Goal: Task Accomplishment & Management: Manage account settings

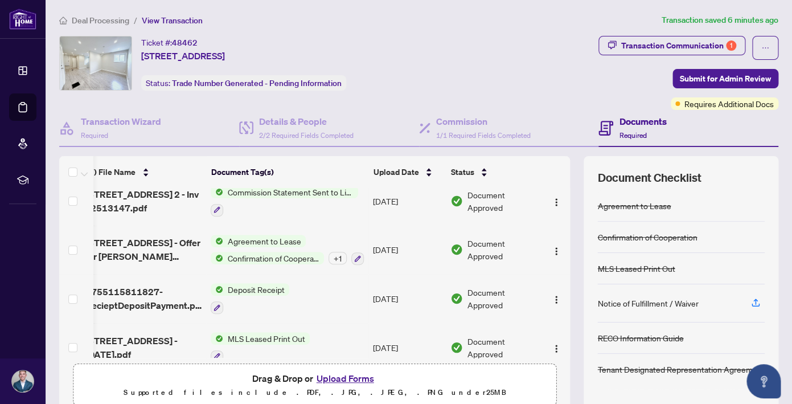
scroll to position [0, 13]
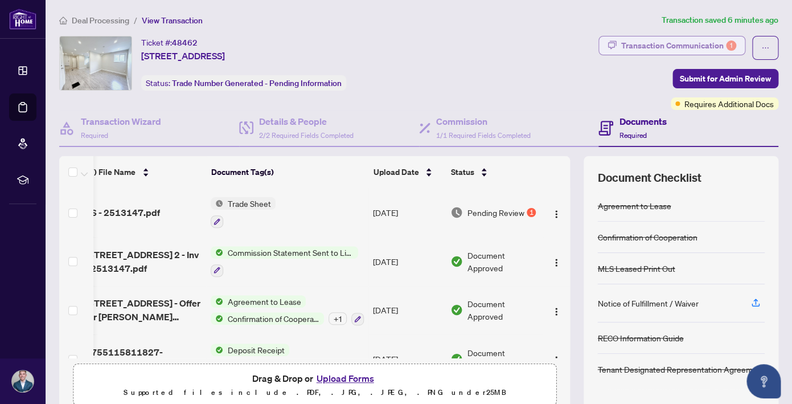
click at [698, 43] on div "Transaction Communication 1" at bounding box center [679, 45] width 115 height 18
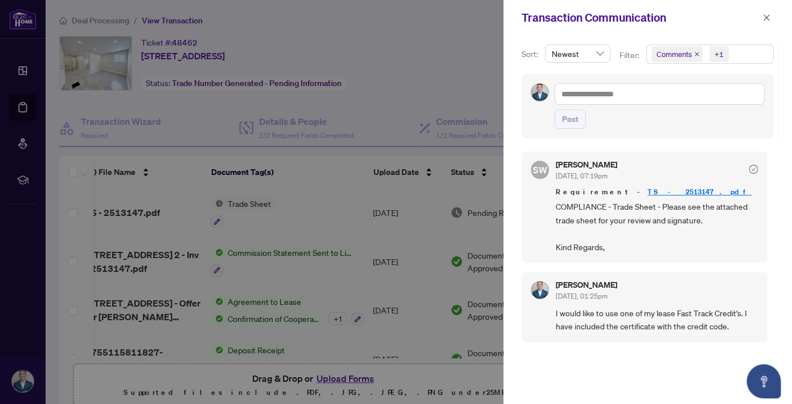
click at [648, 191] on link "TS - 2513147.pdf" at bounding box center [700, 192] width 104 height 10
click at [446, 83] on div at bounding box center [396, 202] width 792 height 404
click at [767, 20] on icon "close" at bounding box center [767, 18] width 8 height 8
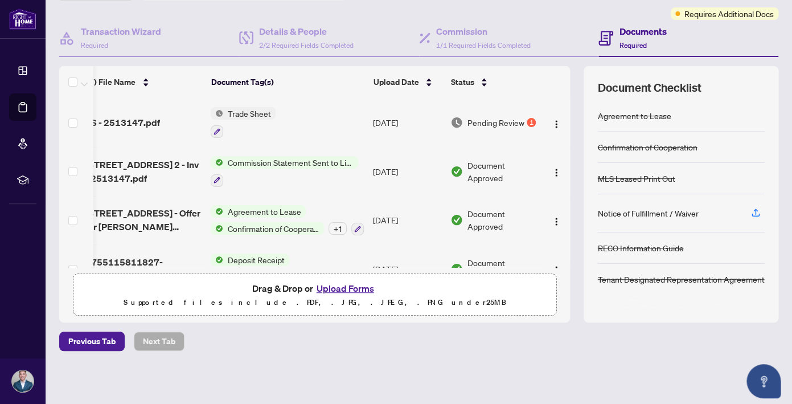
click at [533, 122] on div "1" at bounding box center [531, 122] width 9 height 9
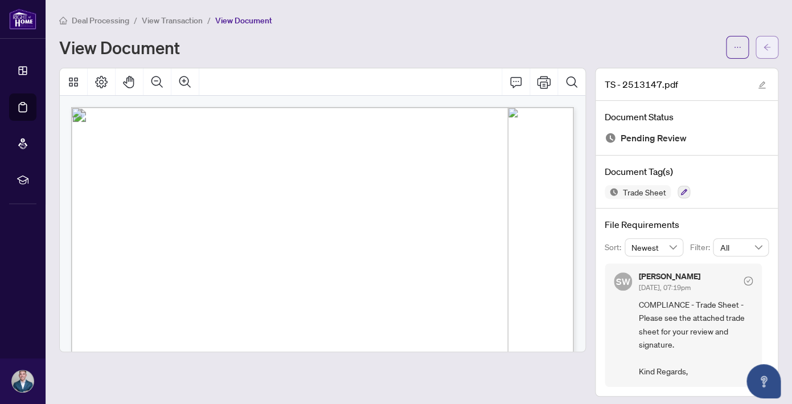
click at [769, 44] on icon "arrow-left" at bounding box center [767, 47] width 8 height 8
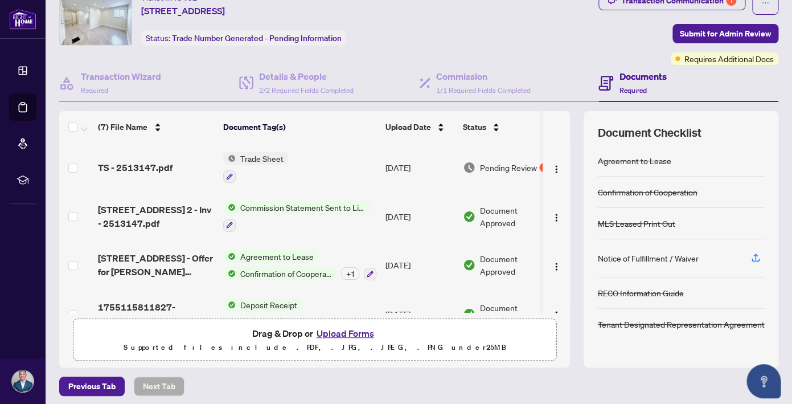
scroll to position [0, 13]
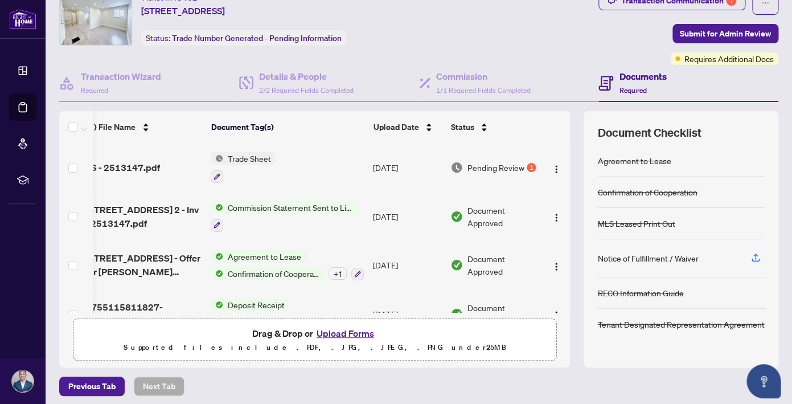
click at [513, 162] on span "Pending Review" at bounding box center [496, 167] width 57 height 13
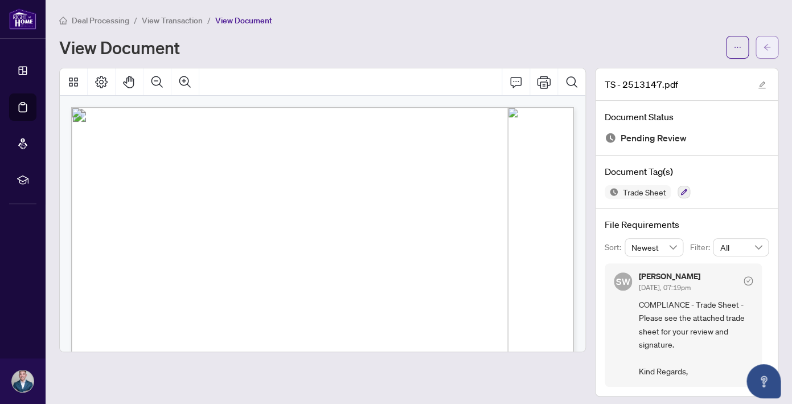
click at [768, 47] on icon "arrow-left" at bounding box center [767, 47] width 7 height 6
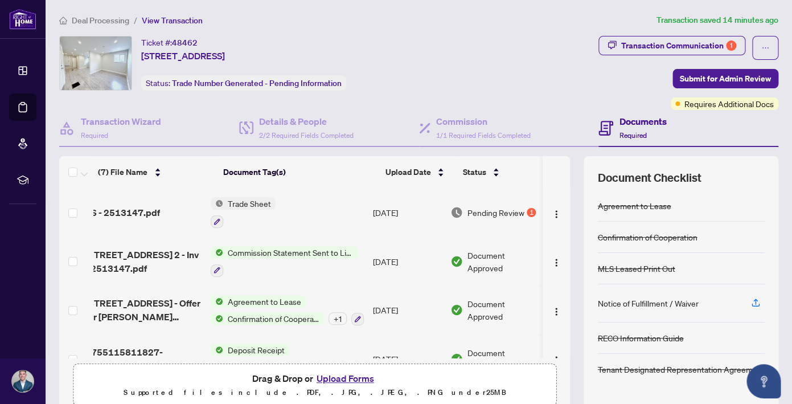
scroll to position [0, 13]
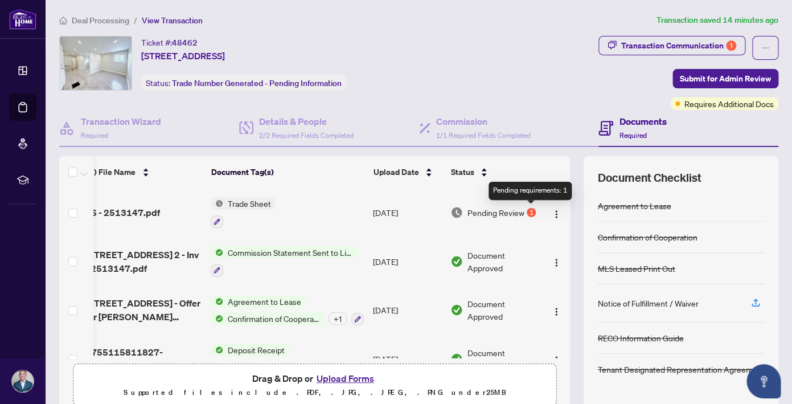
click at [533, 211] on div "1" at bounding box center [531, 212] width 9 height 9
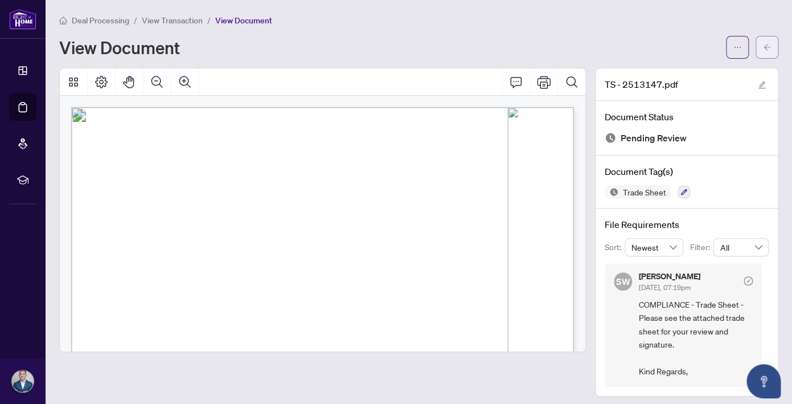
click at [767, 48] on icon "arrow-left" at bounding box center [767, 47] width 8 height 8
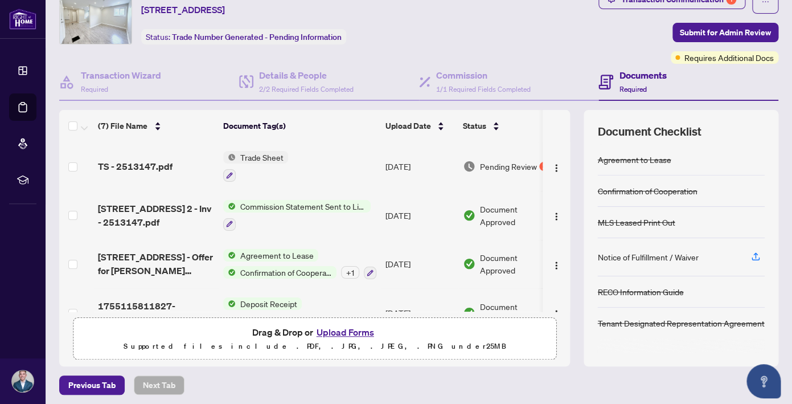
scroll to position [45, 0]
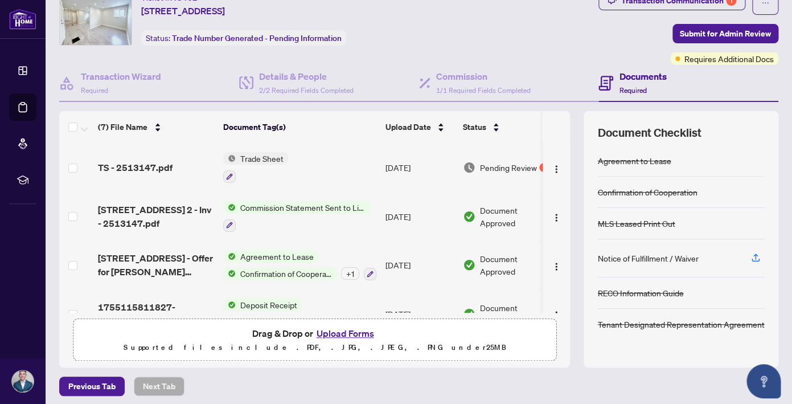
click at [357, 332] on button "Upload Forms" at bounding box center [345, 333] width 64 height 15
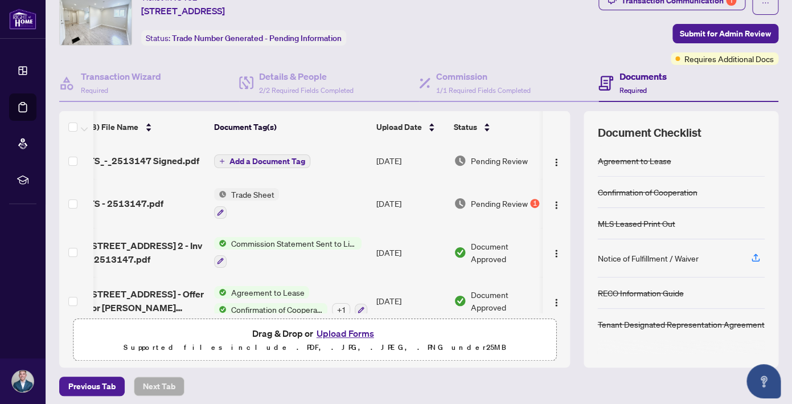
scroll to position [0, 0]
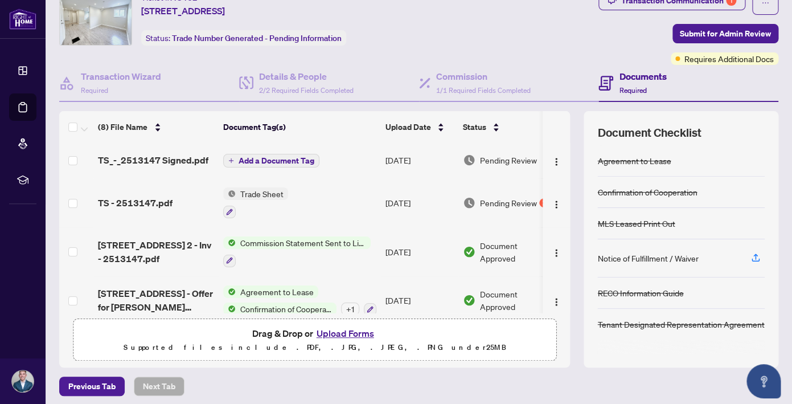
click at [286, 159] on span "Add a Document Tag" at bounding box center [277, 161] width 76 height 8
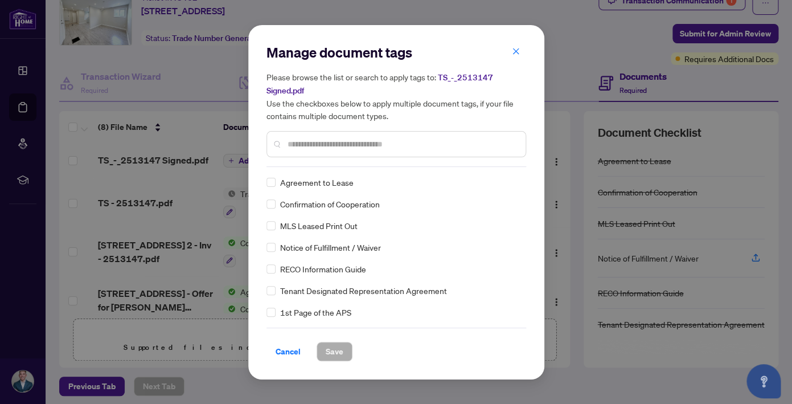
click at [348, 144] on input "text" at bounding box center [402, 144] width 229 height 13
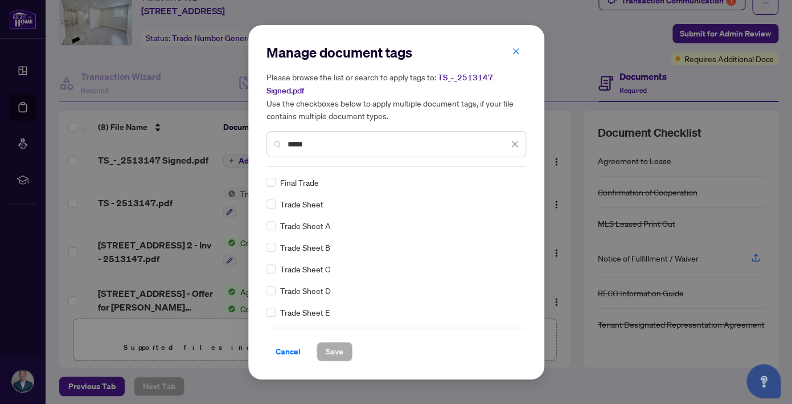
scroll to position [22, 0]
type input "*****"
click at [288, 350] on span "Cancel" at bounding box center [288, 351] width 25 height 18
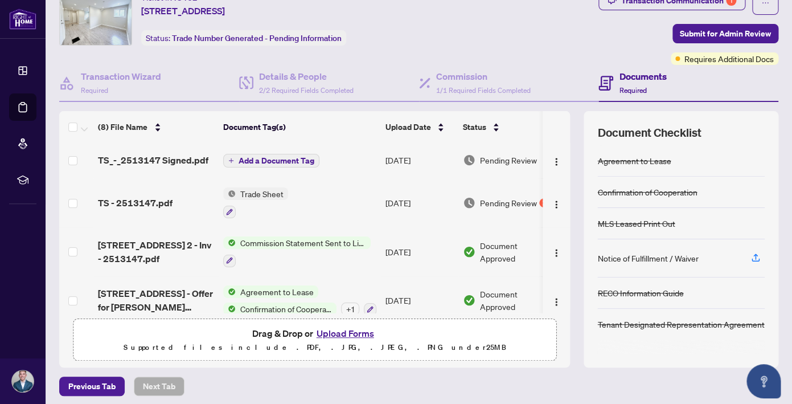
scroll to position [0, 13]
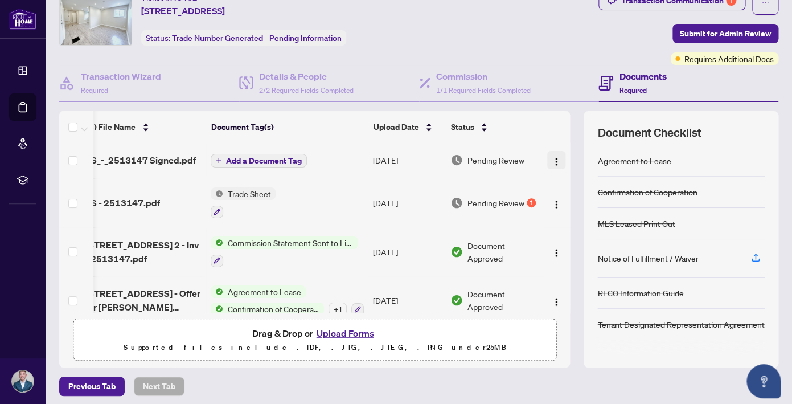
click at [555, 157] on img "button" at bounding box center [556, 161] width 9 height 9
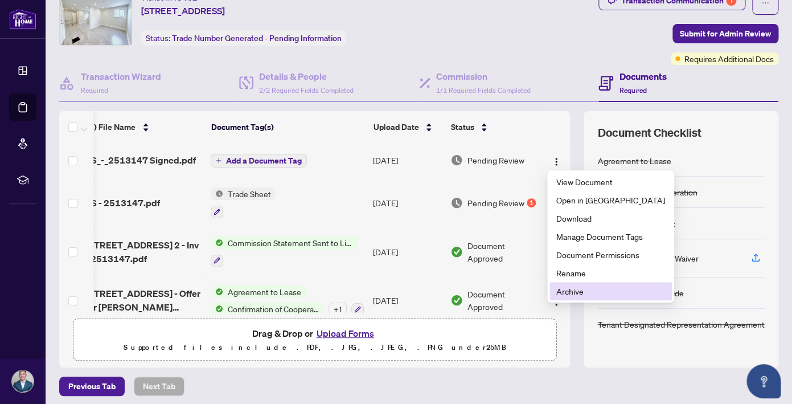
click at [577, 295] on span "Archive" at bounding box center [611, 291] width 109 height 13
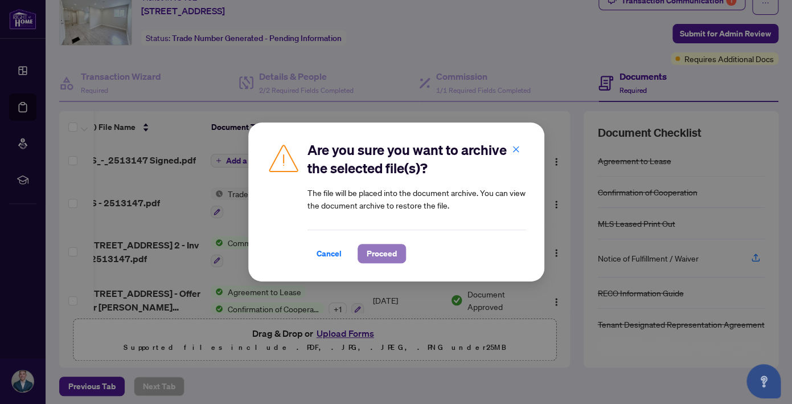
click at [381, 253] on span "Proceed" at bounding box center [382, 253] width 30 height 18
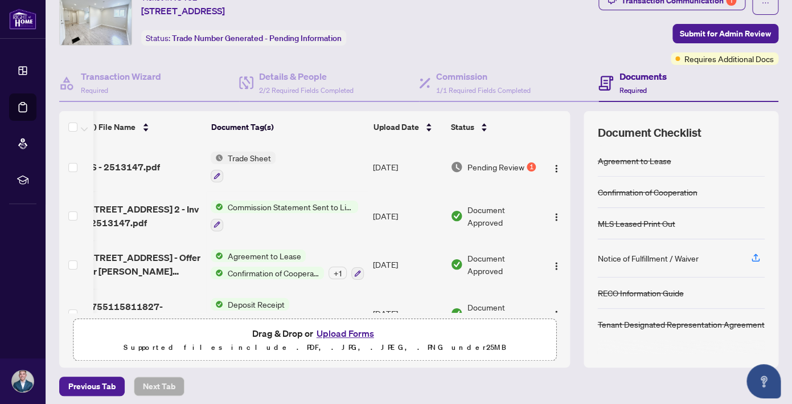
scroll to position [0, 0]
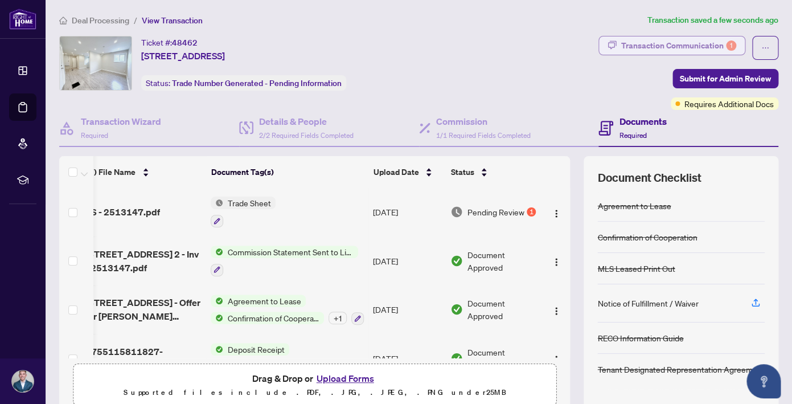
click at [680, 44] on div "Transaction Communication 1" at bounding box center [679, 45] width 115 height 18
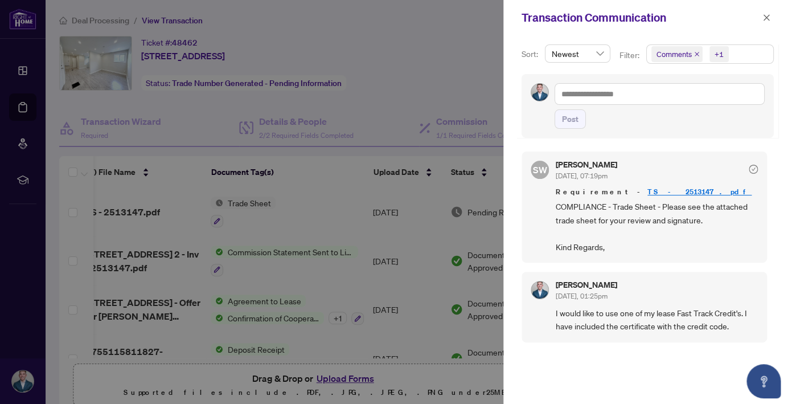
scroll to position [3, 0]
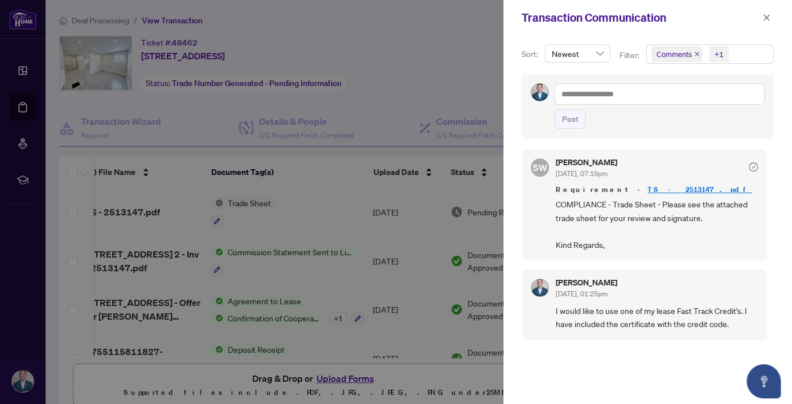
click at [398, 88] on div at bounding box center [396, 202] width 792 height 404
click at [301, 231] on div at bounding box center [396, 202] width 792 height 404
click at [768, 11] on span "button" at bounding box center [767, 18] width 8 height 18
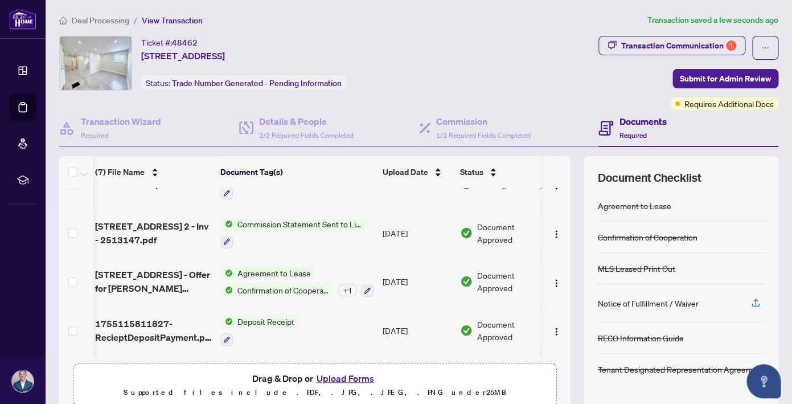
scroll to position [0, 3]
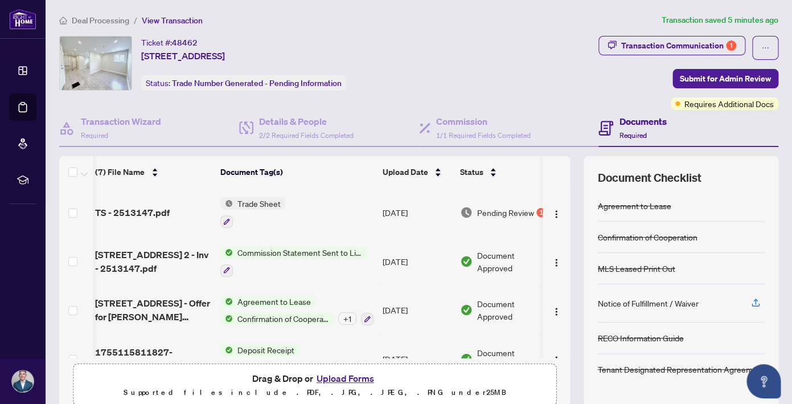
click at [490, 211] on span "Pending Review" at bounding box center [505, 212] width 57 height 13
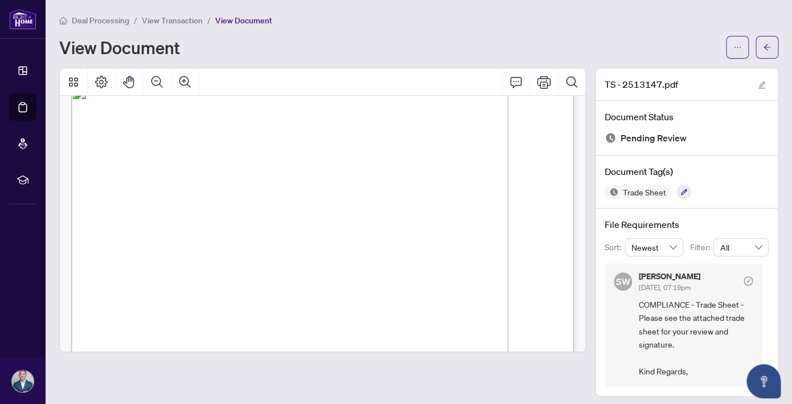
scroll to position [24, 0]
click at [766, 50] on icon "arrow-left" at bounding box center [767, 47] width 8 height 8
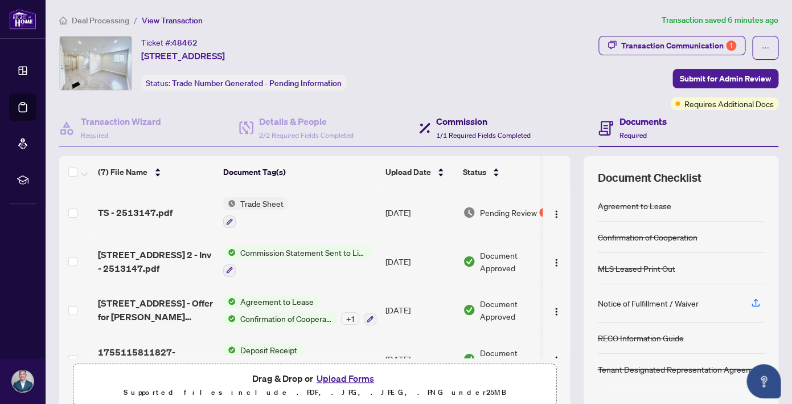
click at [467, 127] on h4 "Commission" at bounding box center [483, 122] width 95 height 14
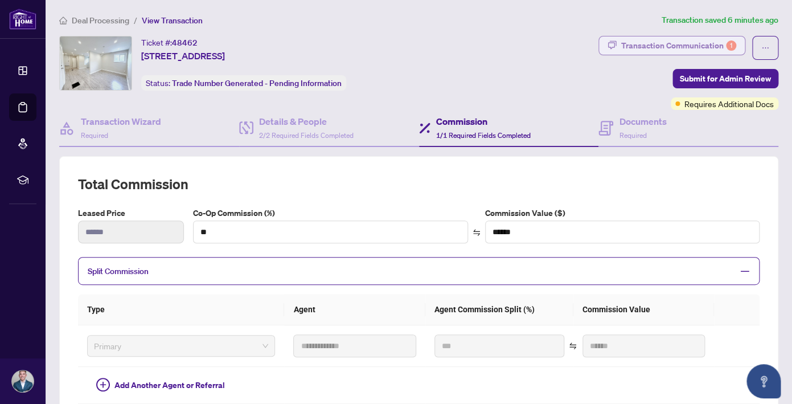
click at [697, 44] on div "Transaction Communication 1" at bounding box center [679, 45] width 115 height 18
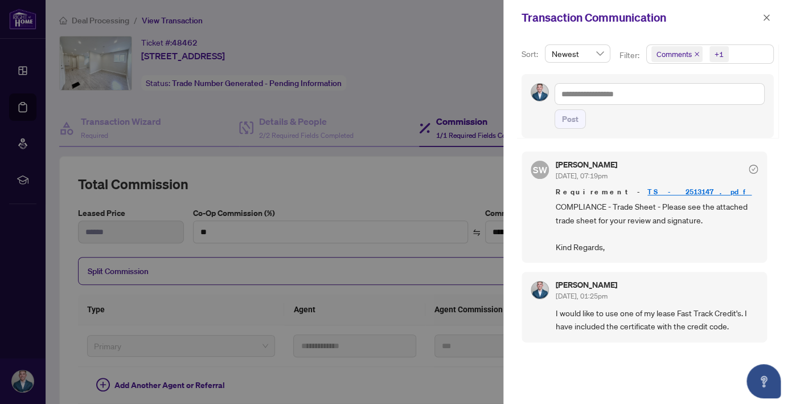
click at [641, 204] on span "COMPLIANCE - Trade Sheet - Please see the attached trade sheet for your review …" at bounding box center [657, 227] width 202 height 54
click at [648, 189] on link "TS - 2513147.pdf" at bounding box center [700, 192] width 104 height 10
type textarea "**********"
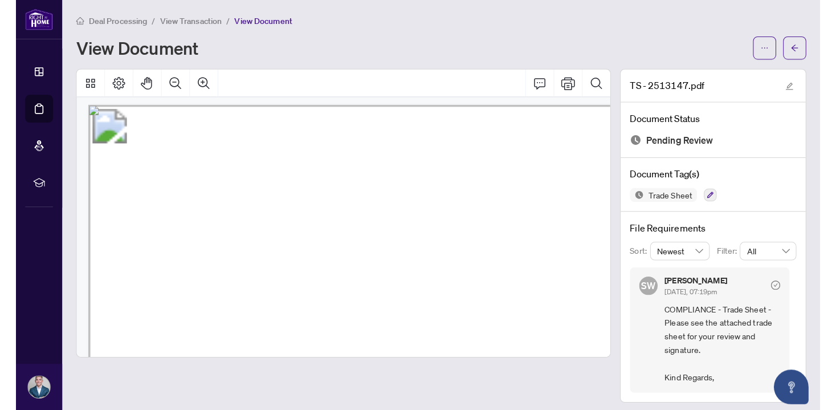
scroll to position [4, 0]
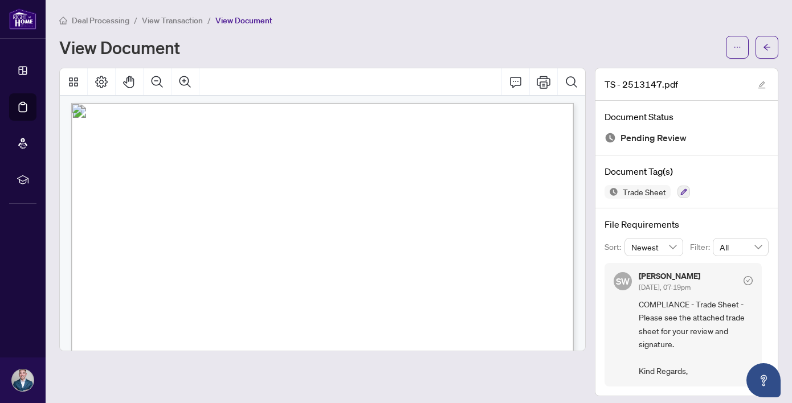
click at [785, 314] on main "Deal Processing / View Transaction / View Document View Document TS - 2513147.p…" at bounding box center [419, 201] width 746 height 403
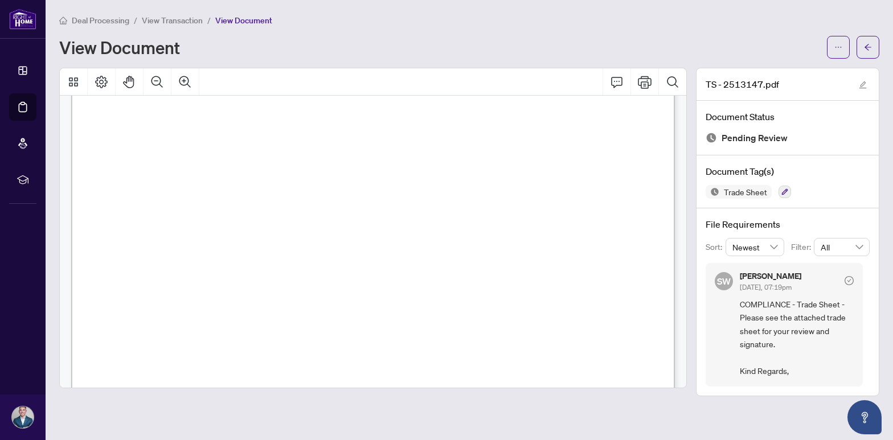
scroll to position [0, 0]
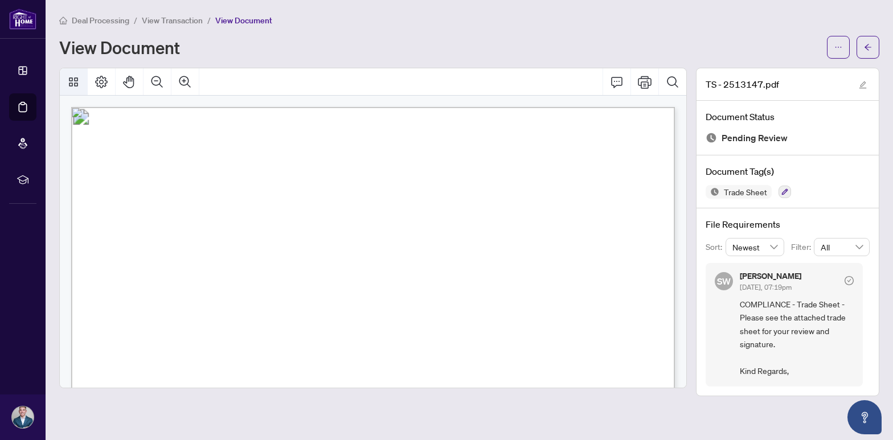
click at [77, 79] on icon "Thumbnails" at bounding box center [74, 82] width 14 height 14
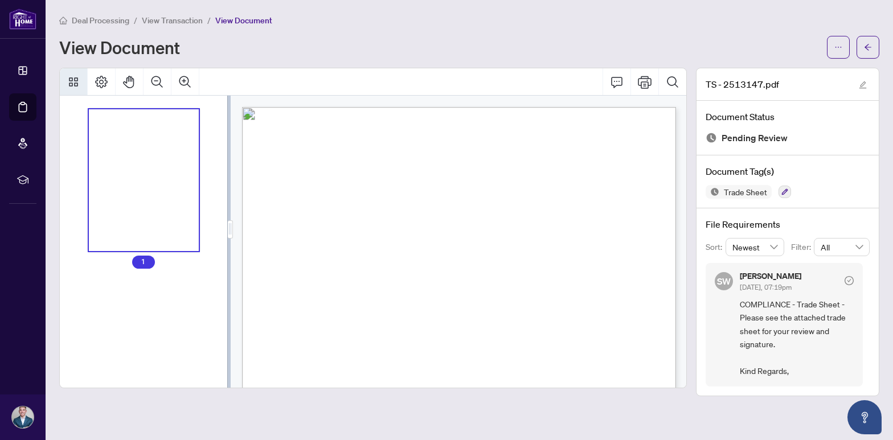
click at [74, 79] on icon "Thumbnails" at bounding box center [74, 82] width 14 height 14
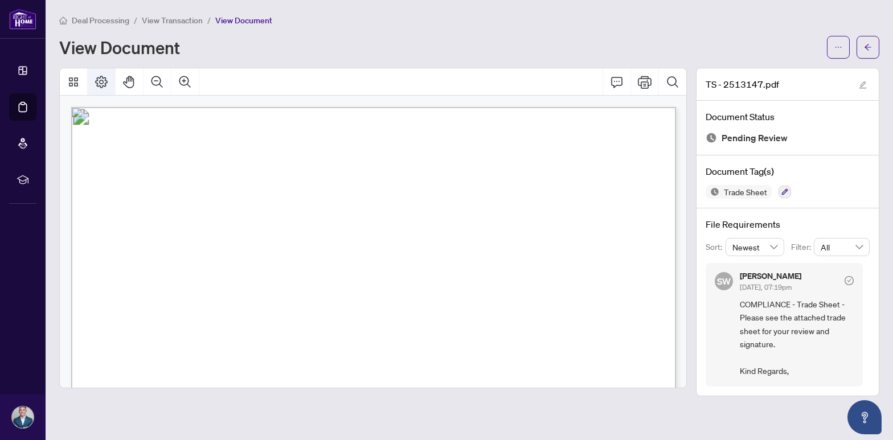
click at [100, 79] on icon "Page Layout" at bounding box center [102, 82] width 14 height 14
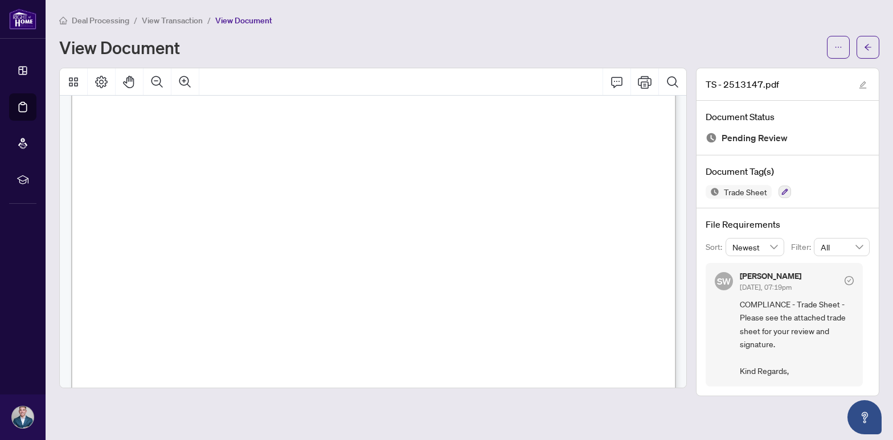
scroll to position [365, 0]
click at [792, 42] on span "button" at bounding box center [839, 47] width 8 height 18
click at [769, 67] on span "Download" at bounding box center [797, 72] width 87 height 13
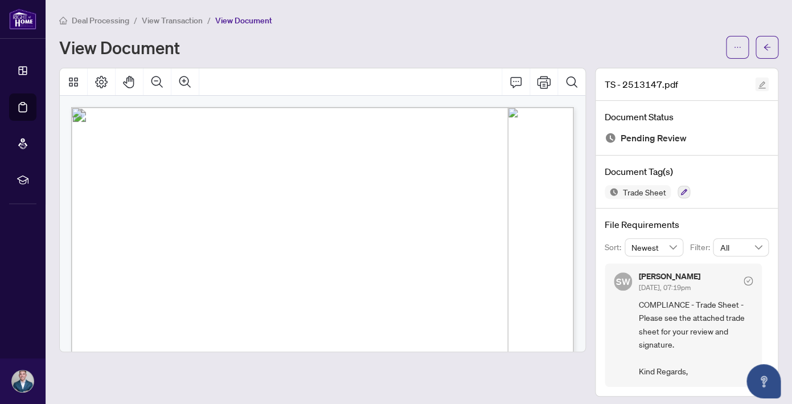
click at [765, 83] on icon "edit" at bounding box center [762, 85] width 8 height 8
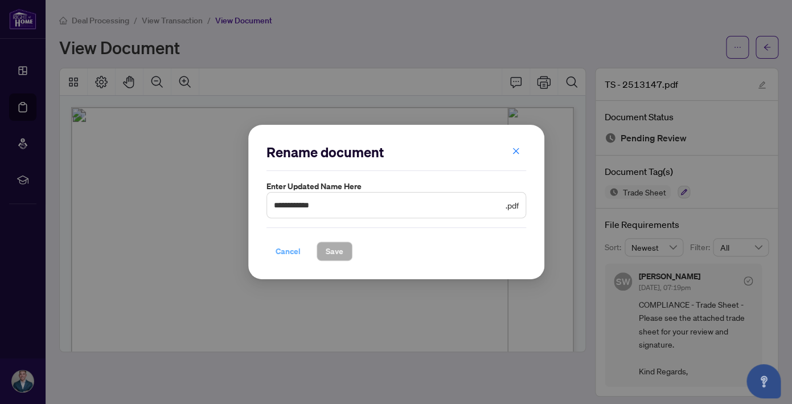
click at [291, 251] on span "Cancel" at bounding box center [288, 251] width 25 height 18
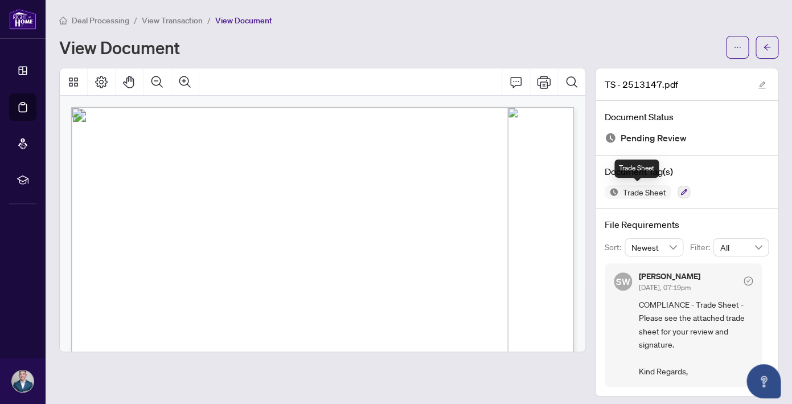
click at [631, 190] on span "Trade Sheet" at bounding box center [645, 192] width 52 height 8
click at [682, 189] on icon "button" at bounding box center [684, 192] width 7 height 7
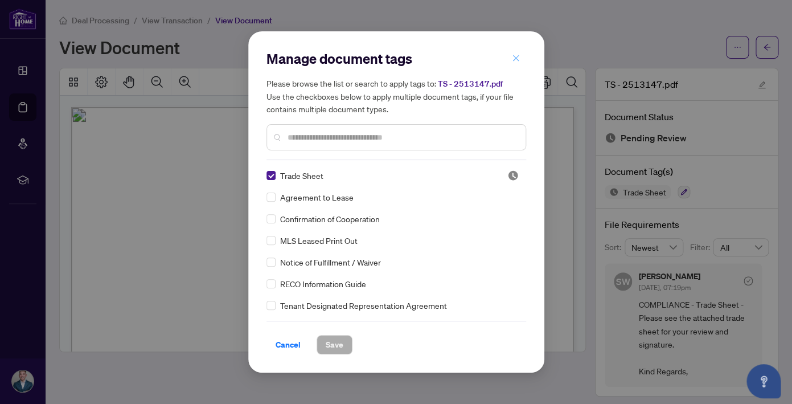
click at [518, 60] on icon "close" at bounding box center [516, 58] width 8 height 8
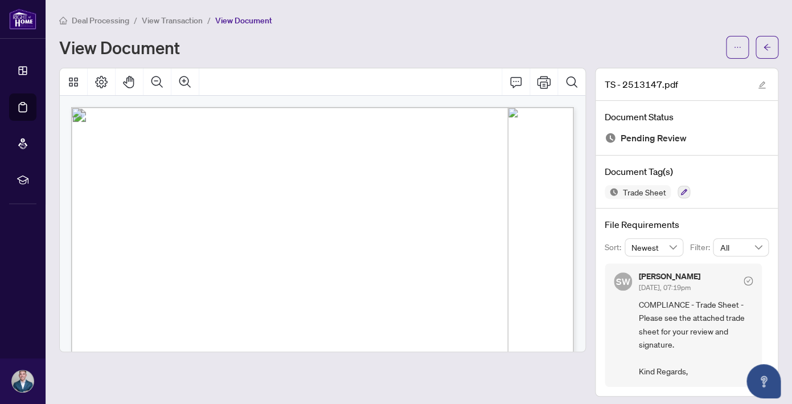
scroll to position [6, 0]
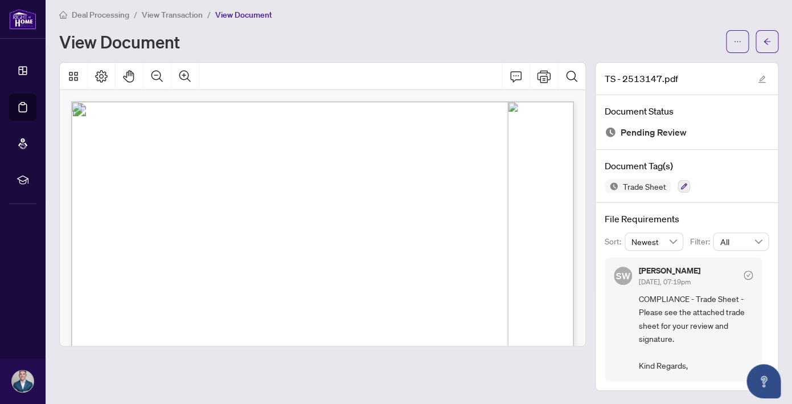
click at [750, 274] on icon "check-circle" at bounding box center [748, 275] width 9 height 9
click at [767, 379] on icon "Open asap" at bounding box center [764, 379] width 6 height 8
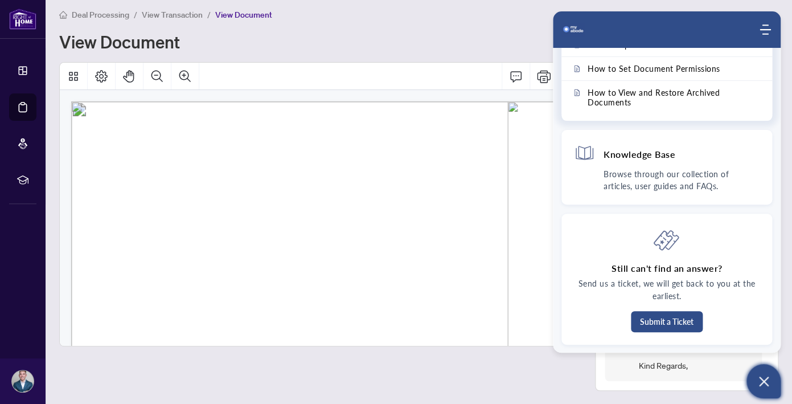
scroll to position [92, 0]
click at [762, 32] on icon "Modules Menu" at bounding box center [765, 29] width 11 height 11
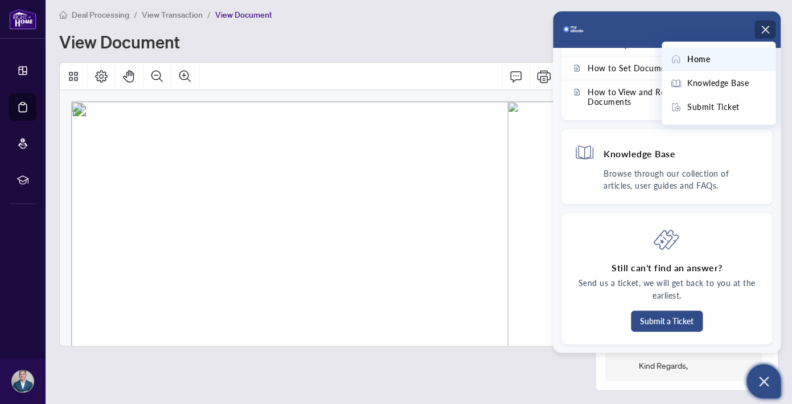
click at [766, 385] on icon "Open asap" at bounding box center [764, 381] width 14 height 14
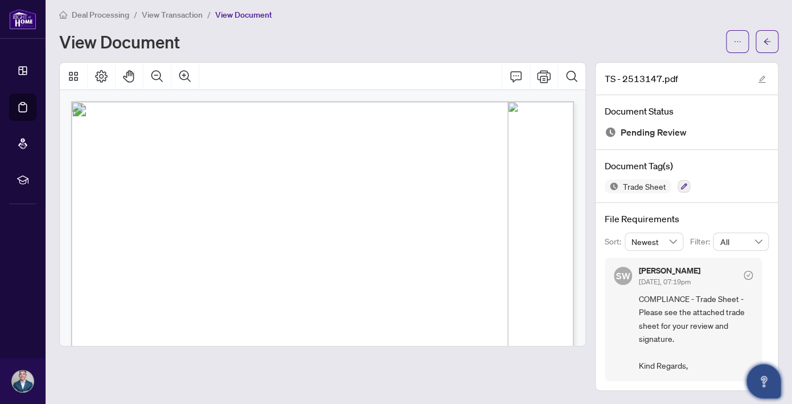
scroll to position [0, 0]
click at [504, 367] on div at bounding box center [322, 226] width 527 height 329
